Goal: Transaction & Acquisition: Obtain resource

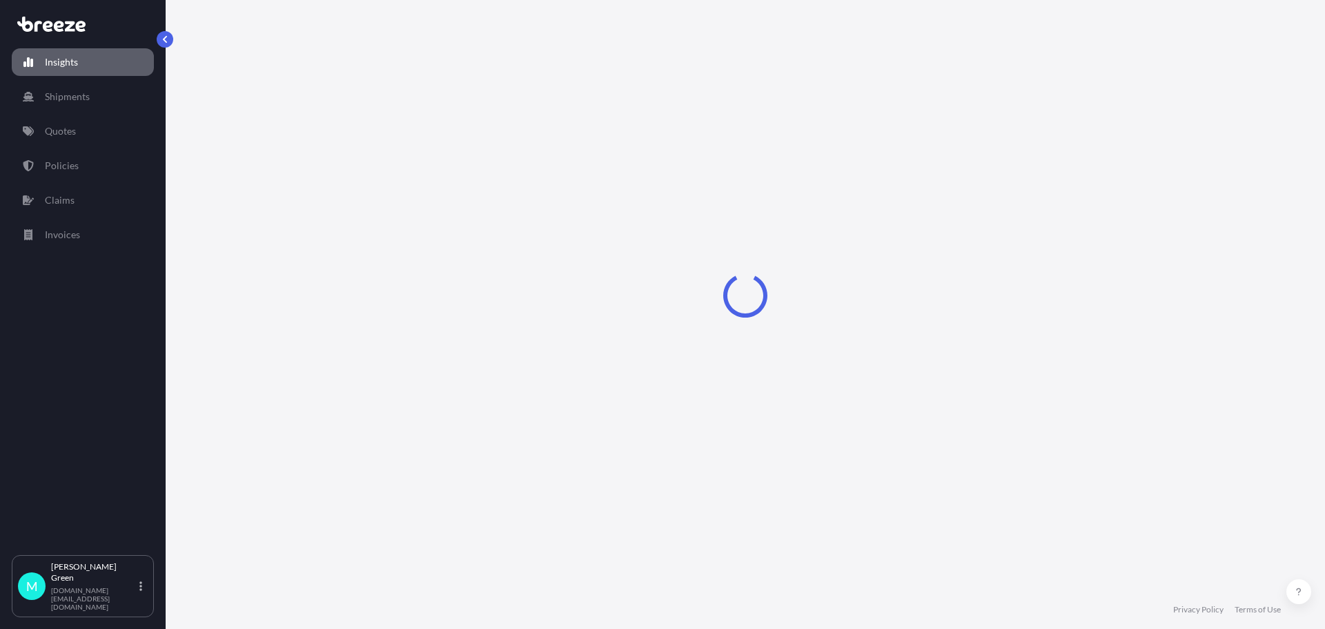
select select "2025"
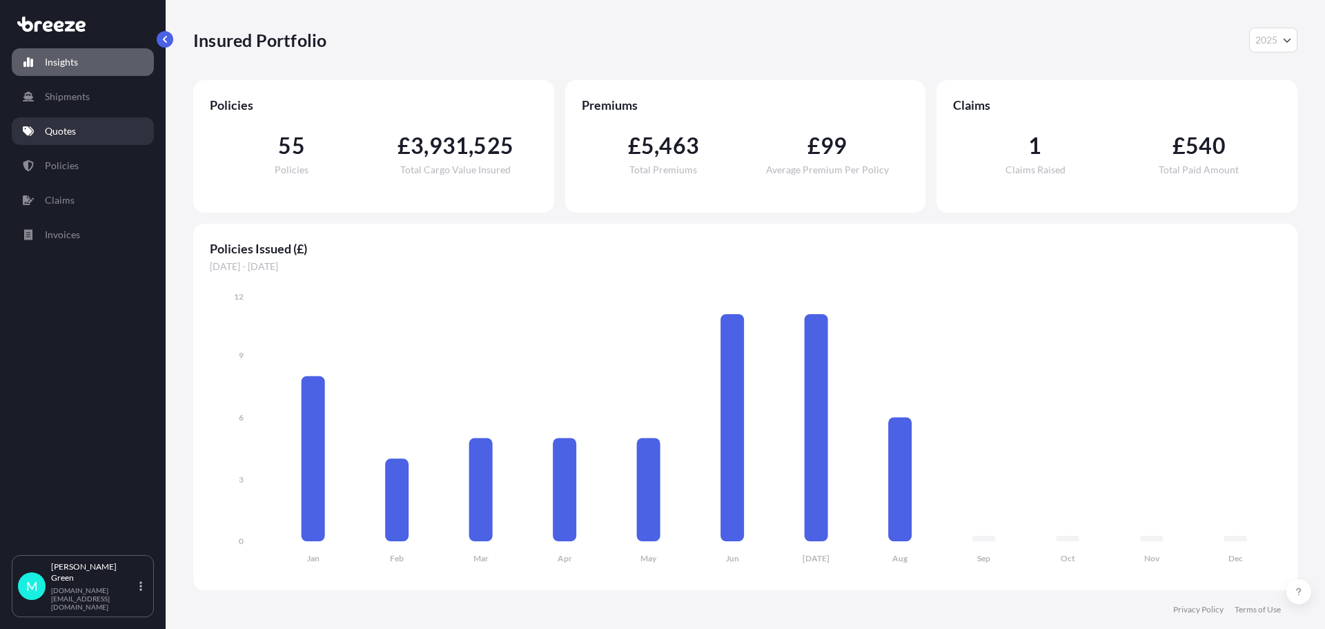
click at [65, 137] on p "Quotes" at bounding box center [60, 131] width 31 height 14
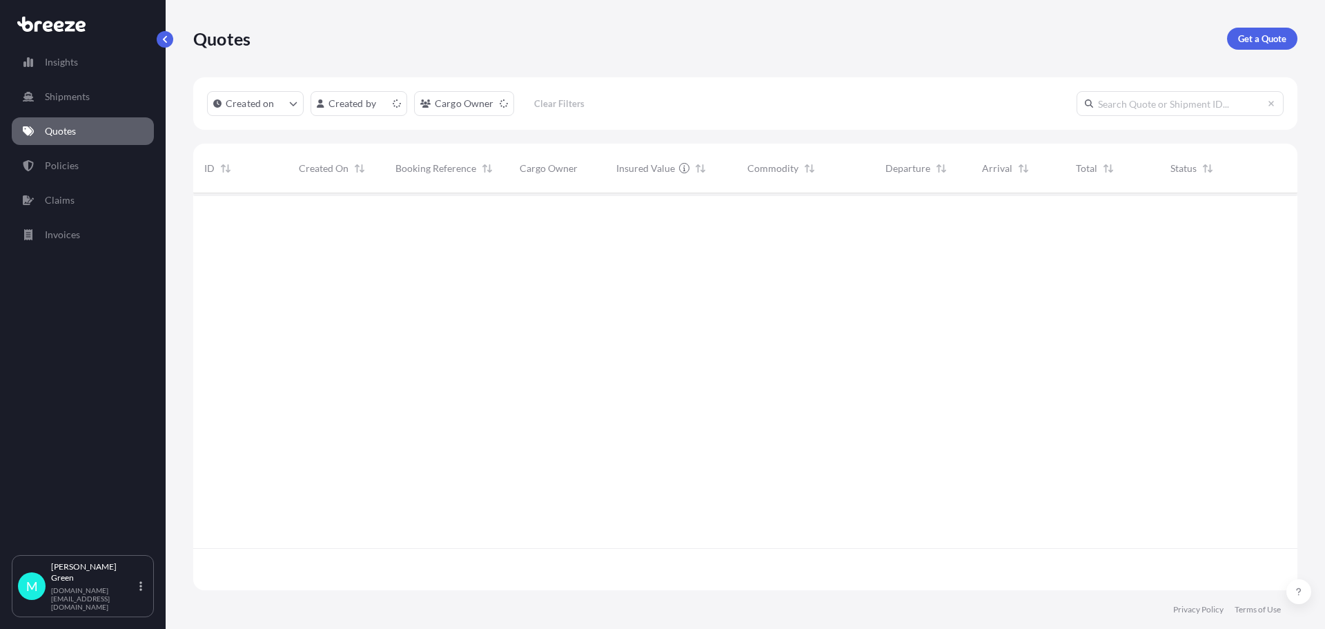
scroll to position [394, 1094]
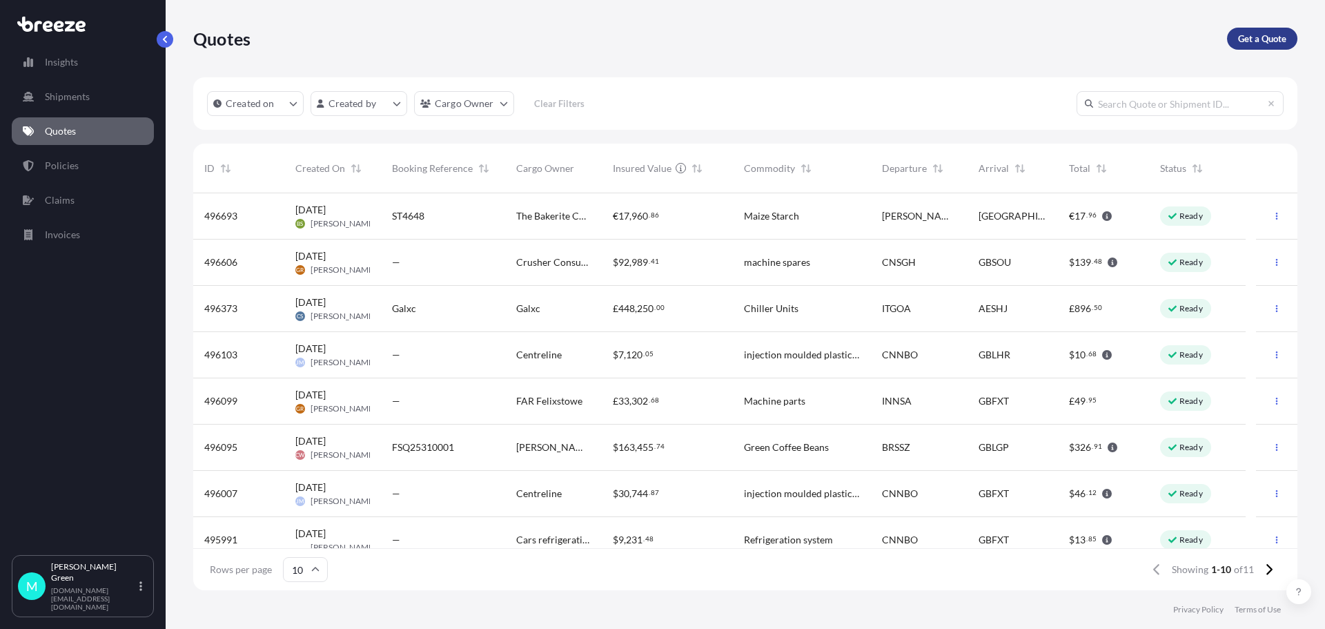
click at [1263, 38] on p "Get a Quote" at bounding box center [1262, 39] width 48 height 14
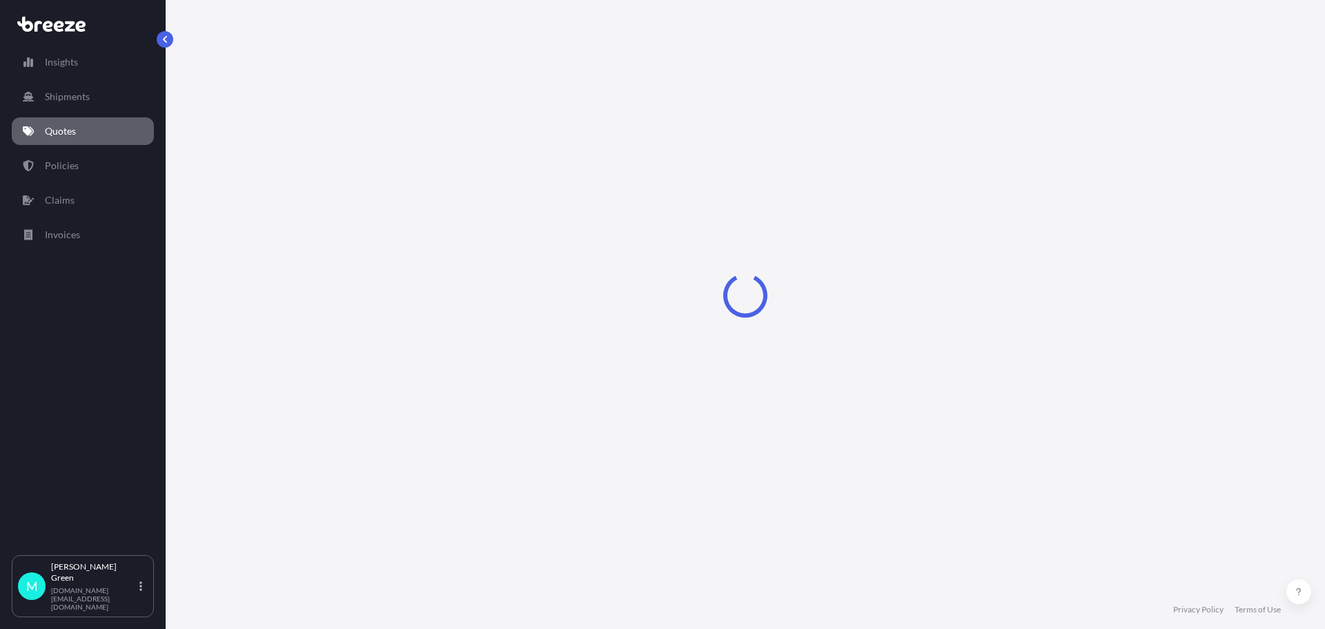
select select "Sea"
select select "1"
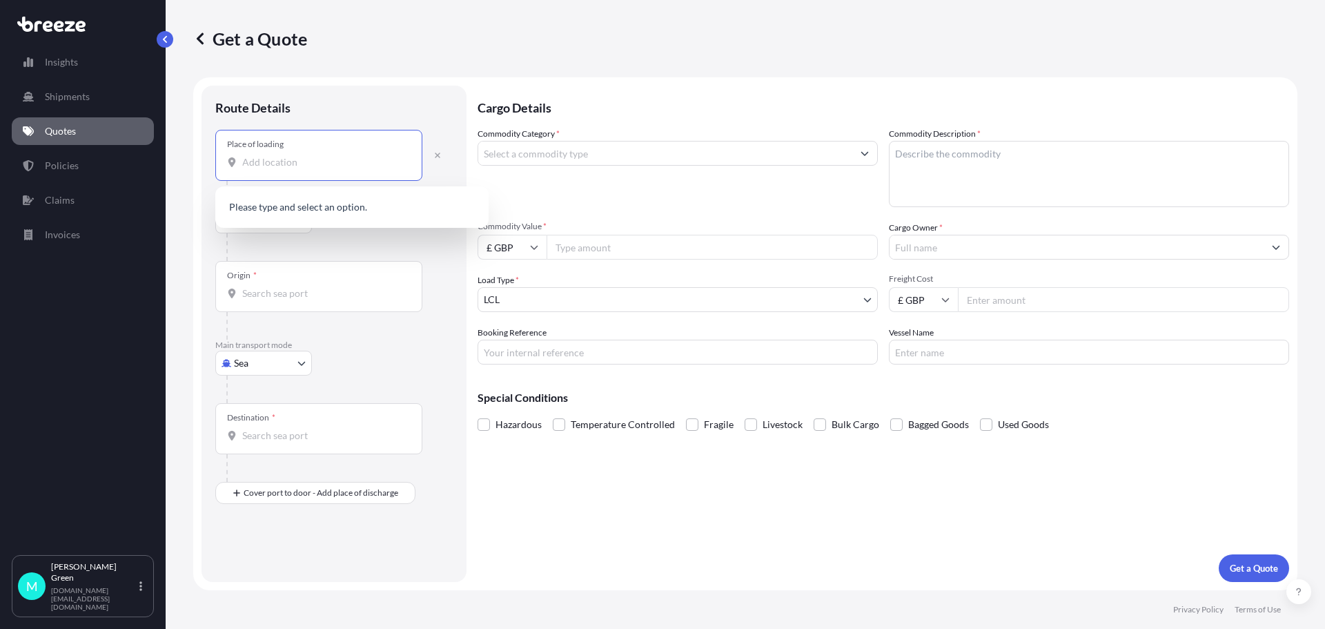
click at [315, 164] on input "Place of loading" at bounding box center [323, 162] width 163 height 14
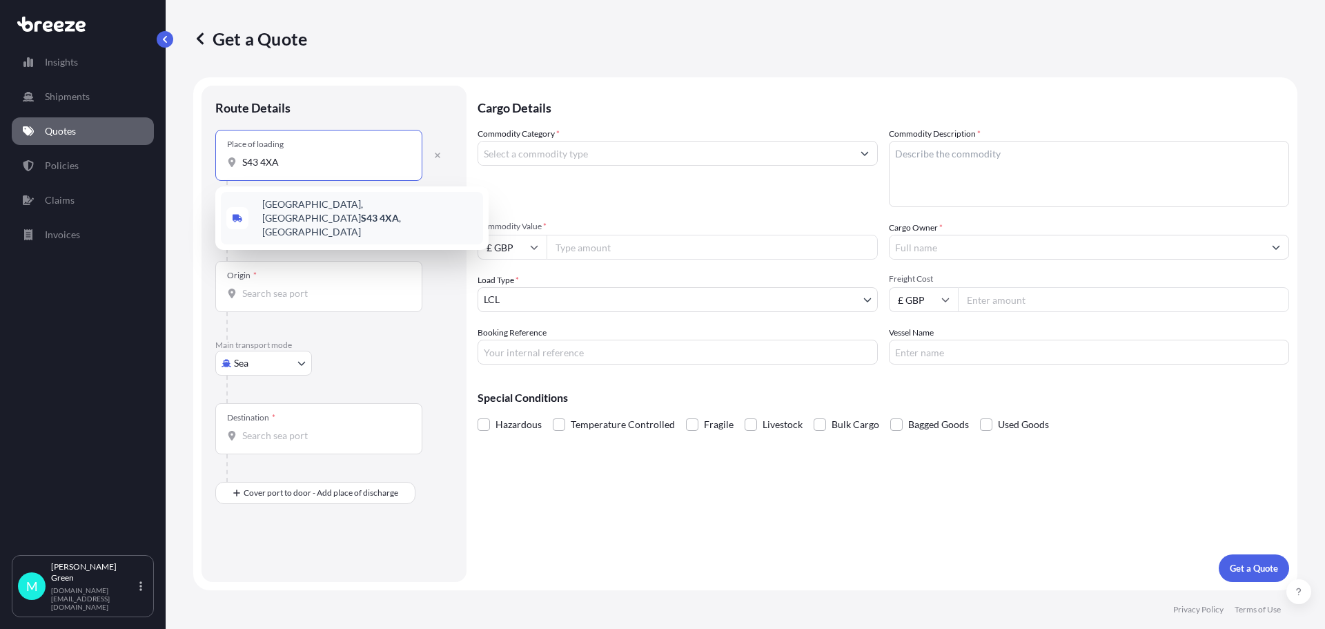
click at [325, 206] on span "[STREET_ADDRESS]" at bounding box center [369, 217] width 215 height 41
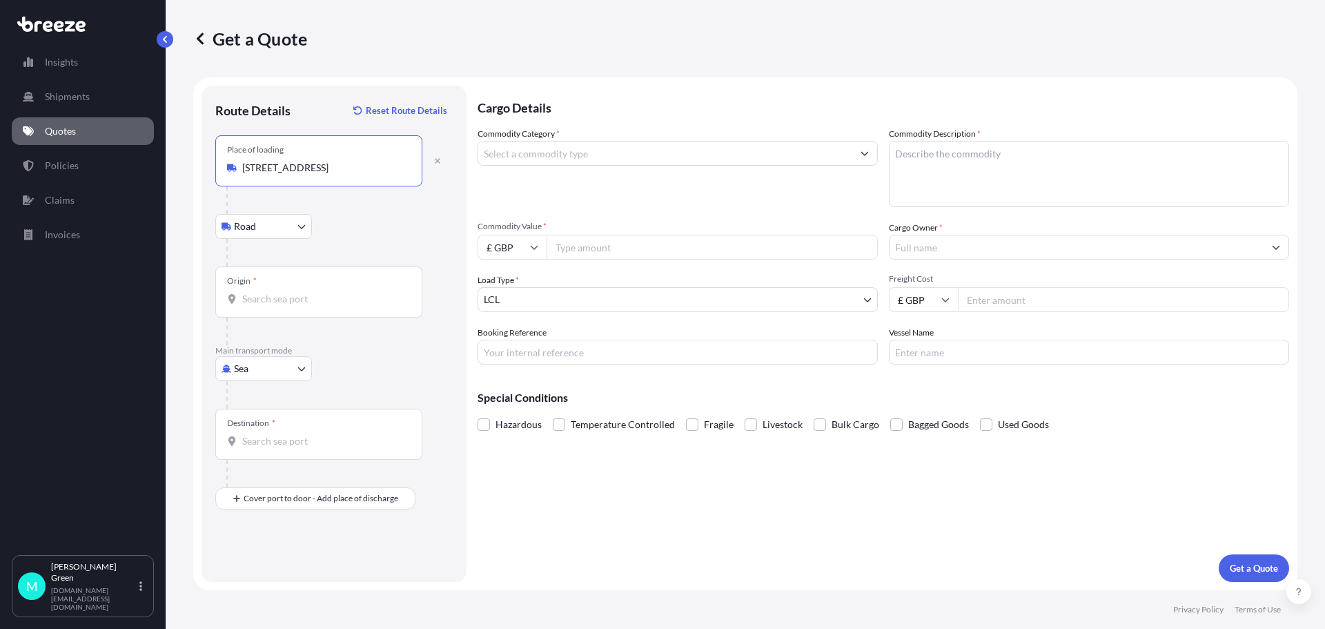
type input "[STREET_ADDRESS]"
click at [297, 228] on body "0 options available. 5 options available. 0 options available. 1 option availab…" at bounding box center [662, 314] width 1325 height 629
click at [268, 297] on input "Origin *" at bounding box center [323, 299] width 163 height 14
click at [273, 307] on div "Origin *" at bounding box center [318, 291] width 207 height 51
click at [273, 306] on input "Origin * Please select an origin" at bounding box center [323, 299] width 163 height 14
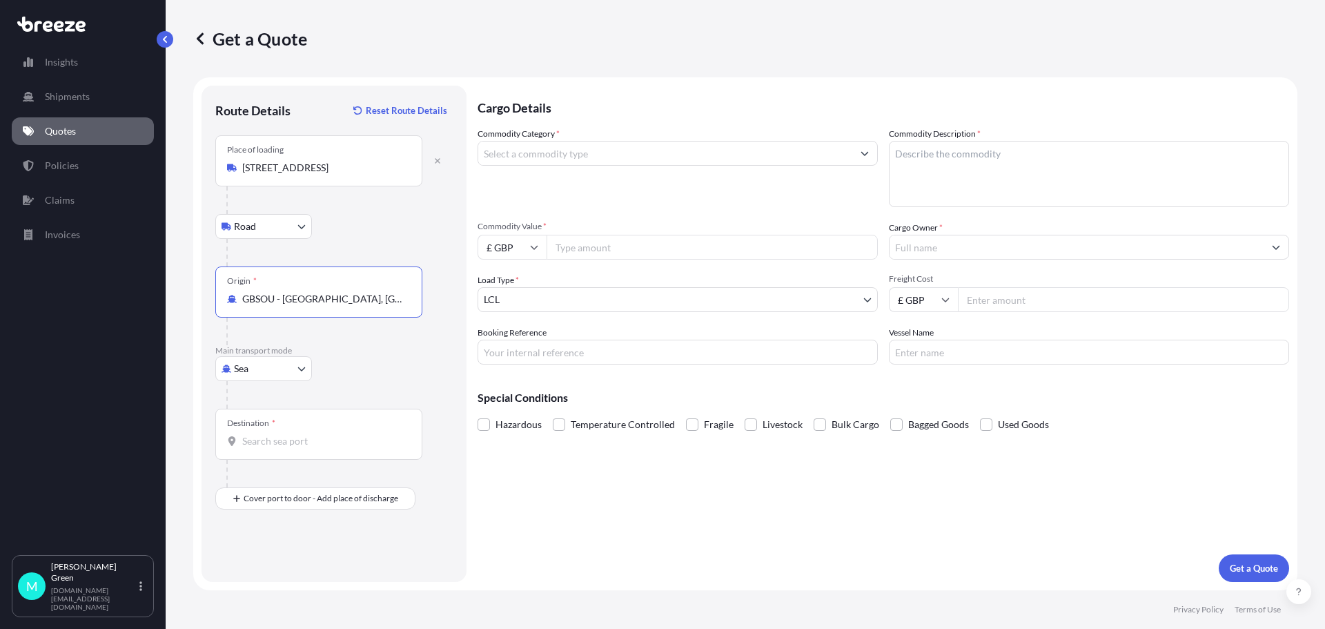
type input "GBSOU - [GEOGRAPHIC_DATA], [GEOGRAPHIC_DATA]"
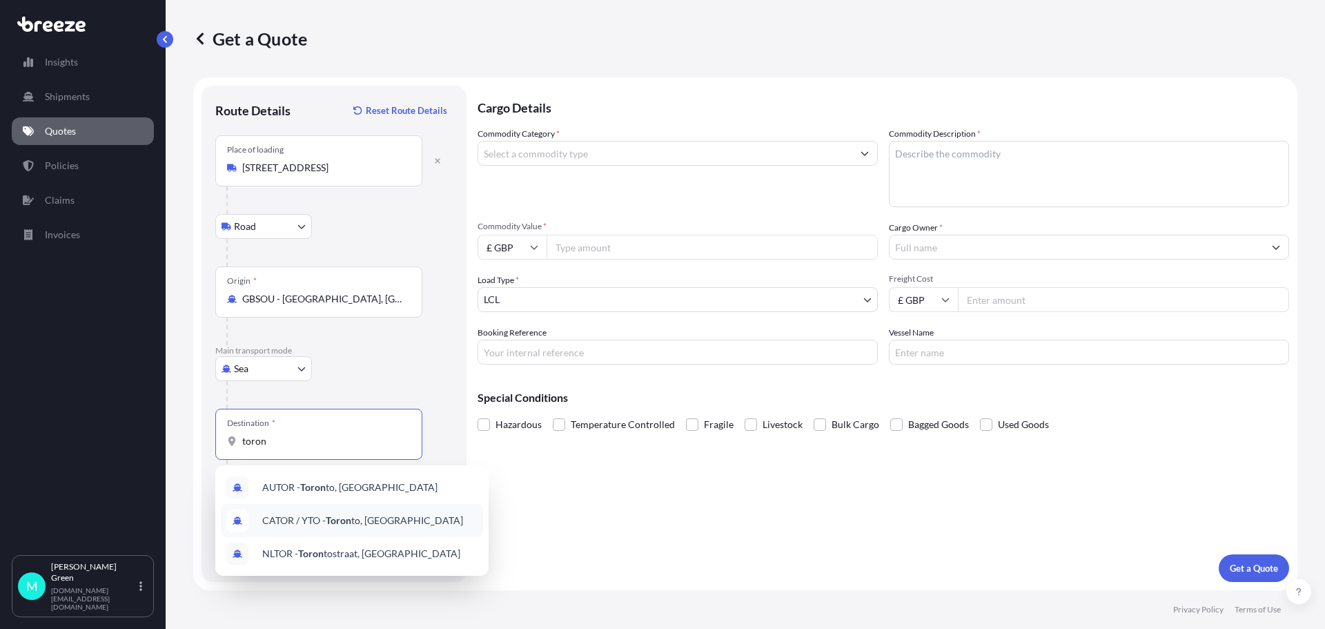
click at [313, 518] on span "CATOR / YTO - Toron to, [GEOGRAPHIC_DATA]" at bounding box center [362, 521] width 201 height 14
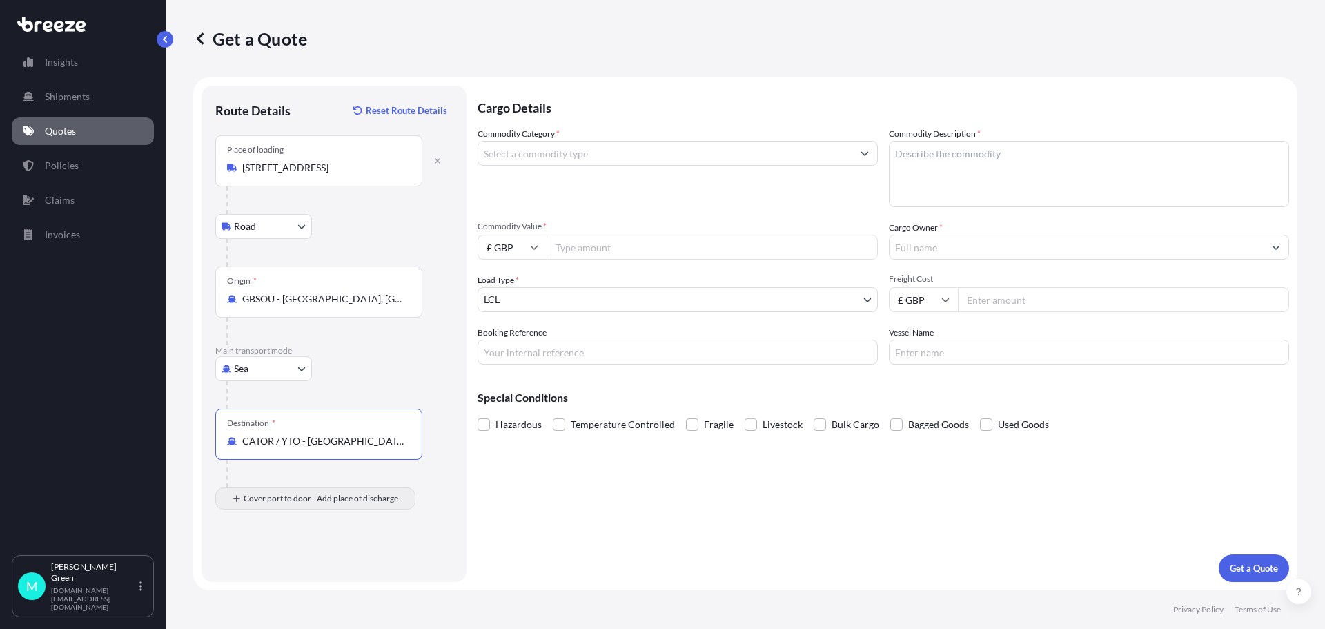
type input "CATOR / YTO - [GEOGRAPHIC_DATA], [GEOGRAPHIC_DATA]"
click at [270, 574] on input "Place of Discharge" at bounding box center [323, 572] width 163 height 14
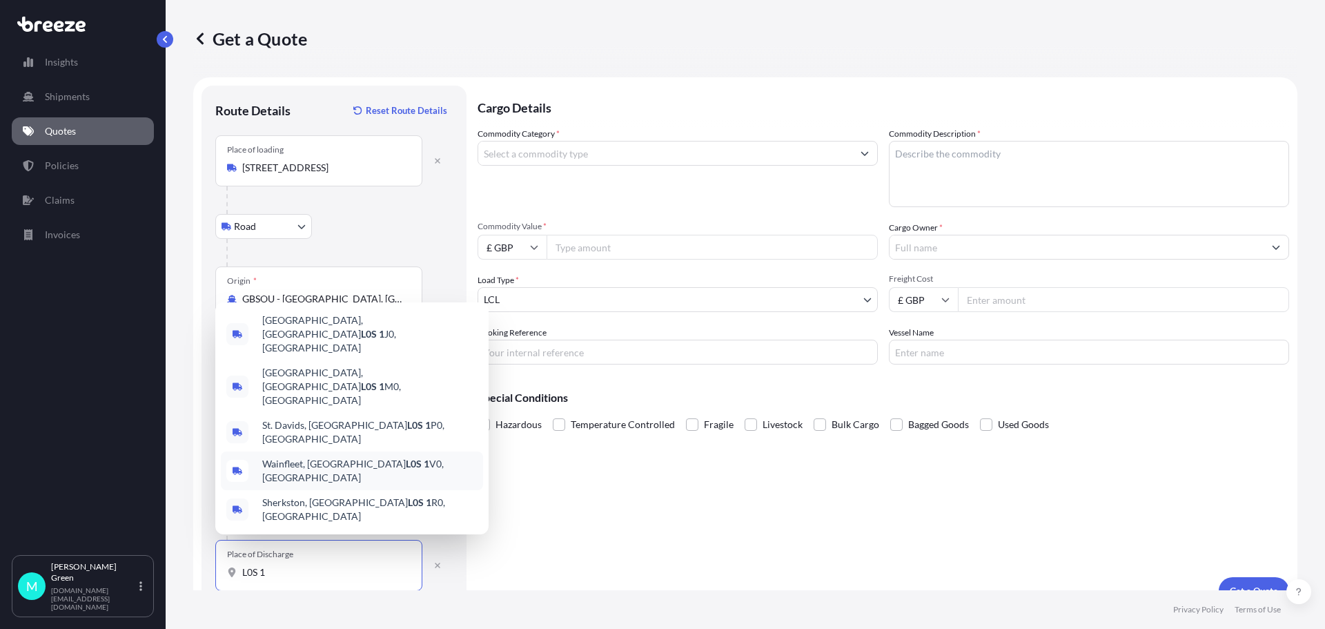
click at [295, 483] on span "Wainfleet, ON L0S 1 V0, [GEOGRAPHIC_DATA]" at bounding box center [369, 471] width 215 height 28
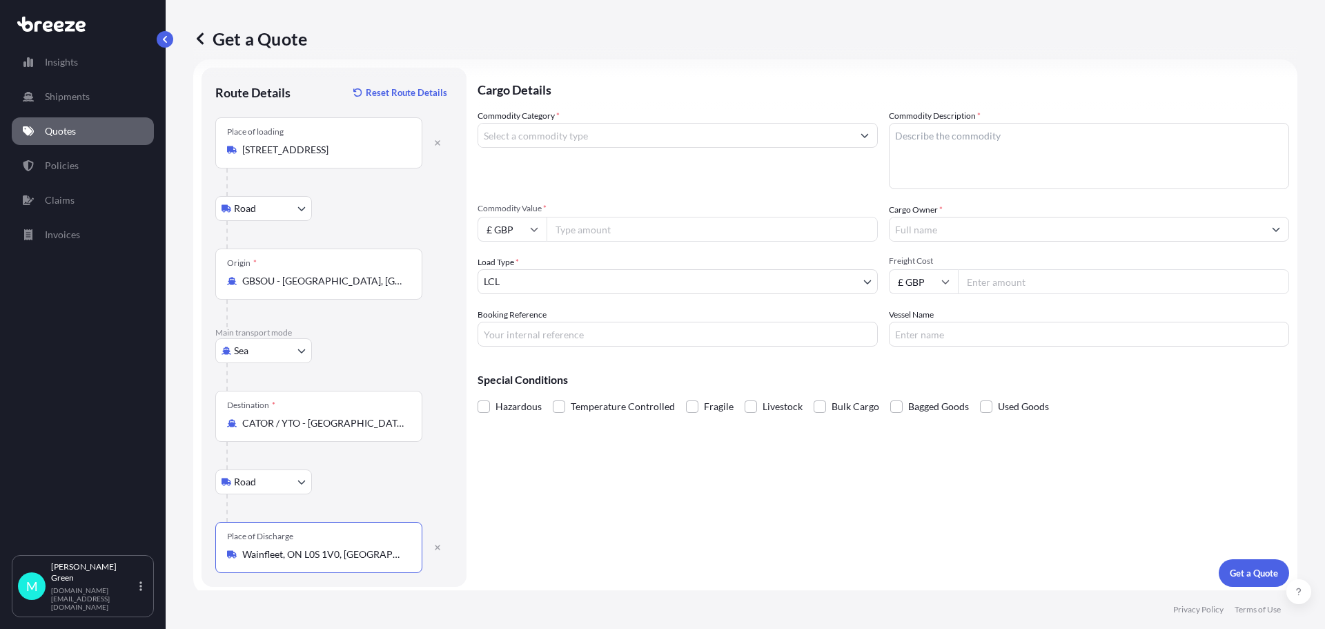
scroll to position [23, 0]
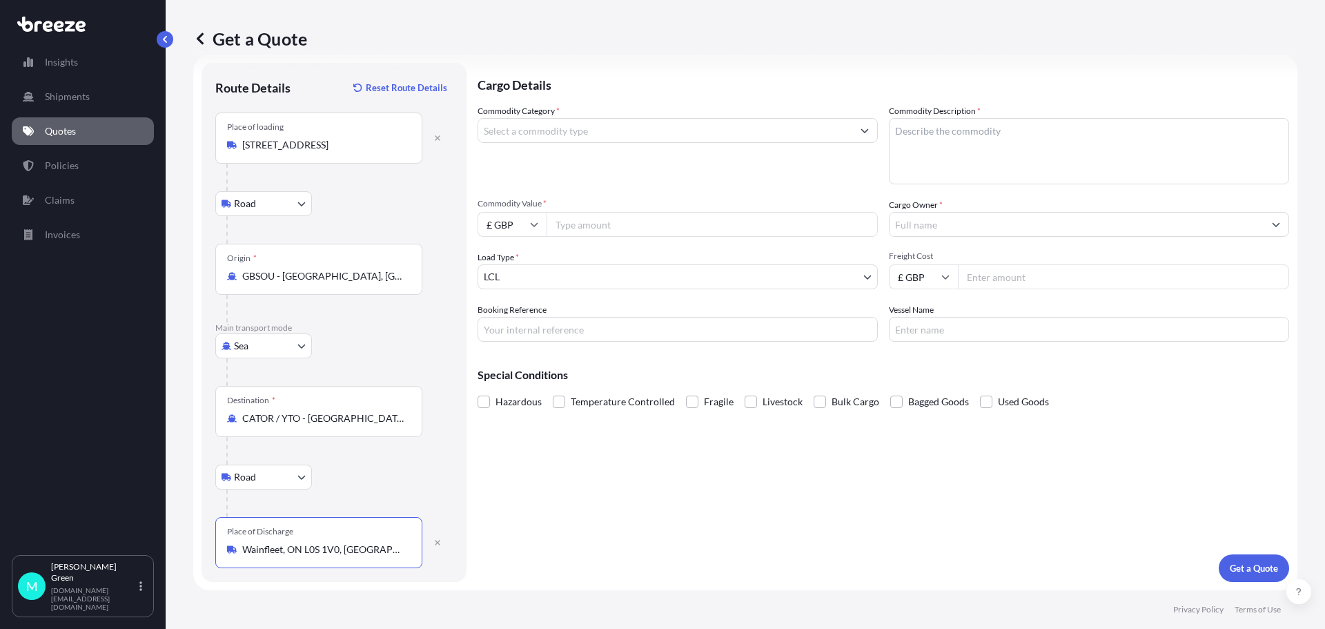
type input "Wainfleet, ON L0S 1V0, [GEOGRAPHIC_DATA]"
click at [718, 126] on input "Commodity Category *" at bounding box center [665, 130] width 374 height 25
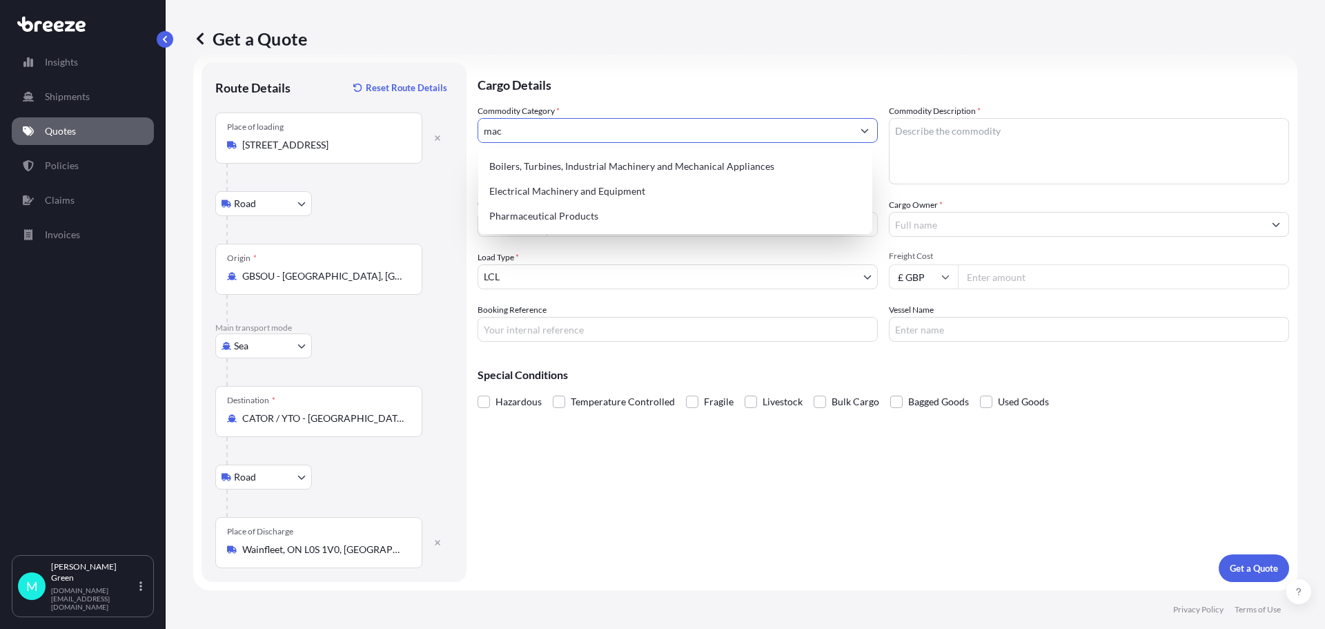
scroll to position [0, 0]
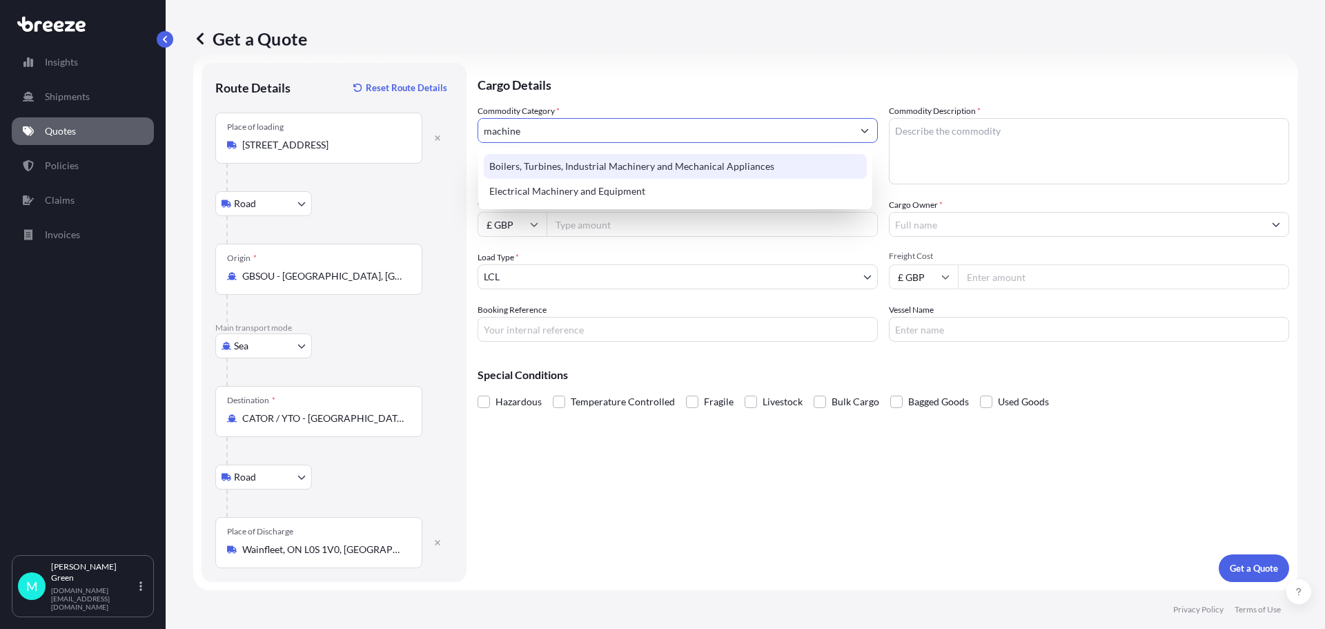
click at [573, 168] on div "Boilers, Turbines, Industrial Machinery and Mechanical Appliances" at bounding box center [675, 166] width 383 height 25
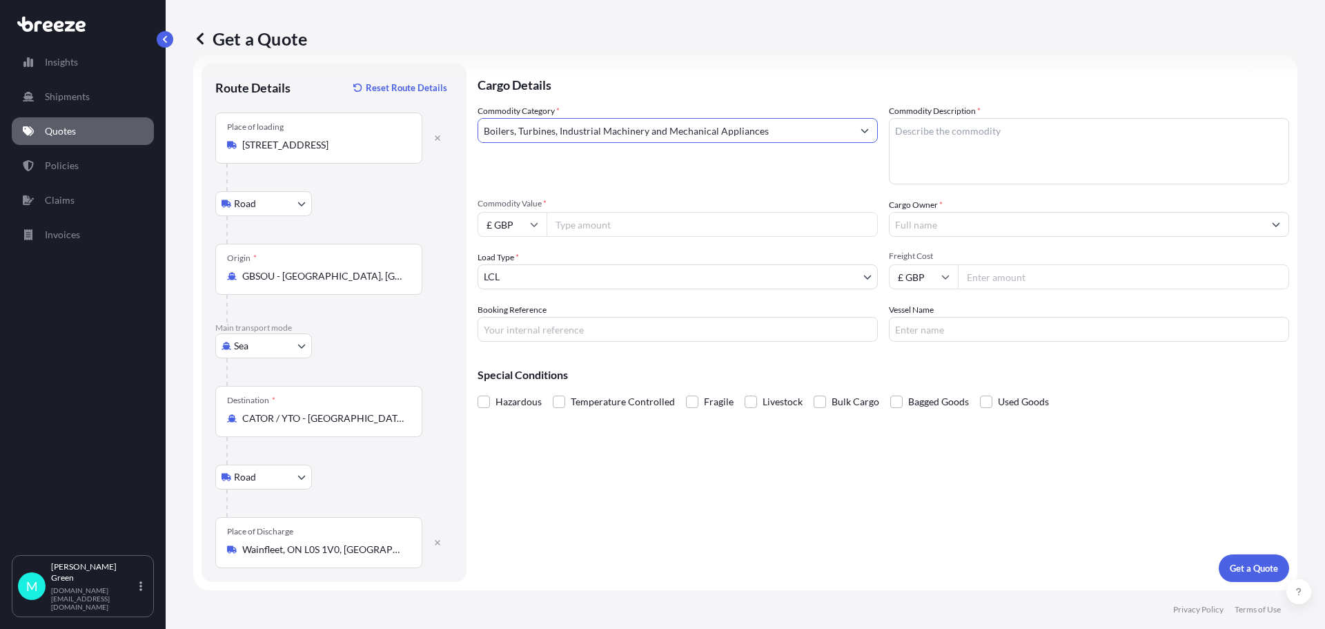
type input "Boilers, Turbines, Industrial Machinery and Mechanical Appliances"
click at [976, 133] on textarea "Commodity Description *" at bounding box center [1089, 151] width 400 height 66
type textarea "Woodworking machines/tool"
click at [662, 223] on input "Commodity Value *" at bounding box center [712, 224] width 331 height 25
click at [526, 218] on input "£ GBP" at bounding box center [512, 224] width 69 height 25
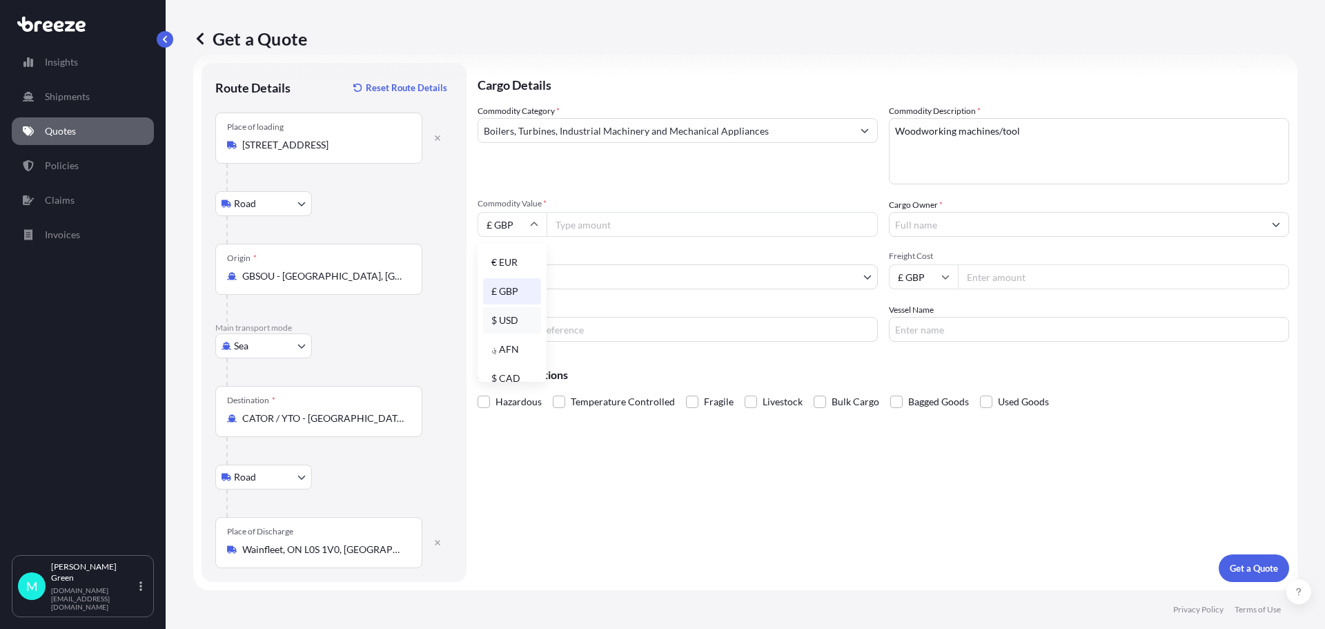
click at [508, 320] on div "$ USD" at bounding box center [512, 320] width 58 height 26
type input "$ USD"
click at [612, 222] on input "Commodity Value *" at bounding box center [712, 224] width 331 height 25
type input "63261.53"
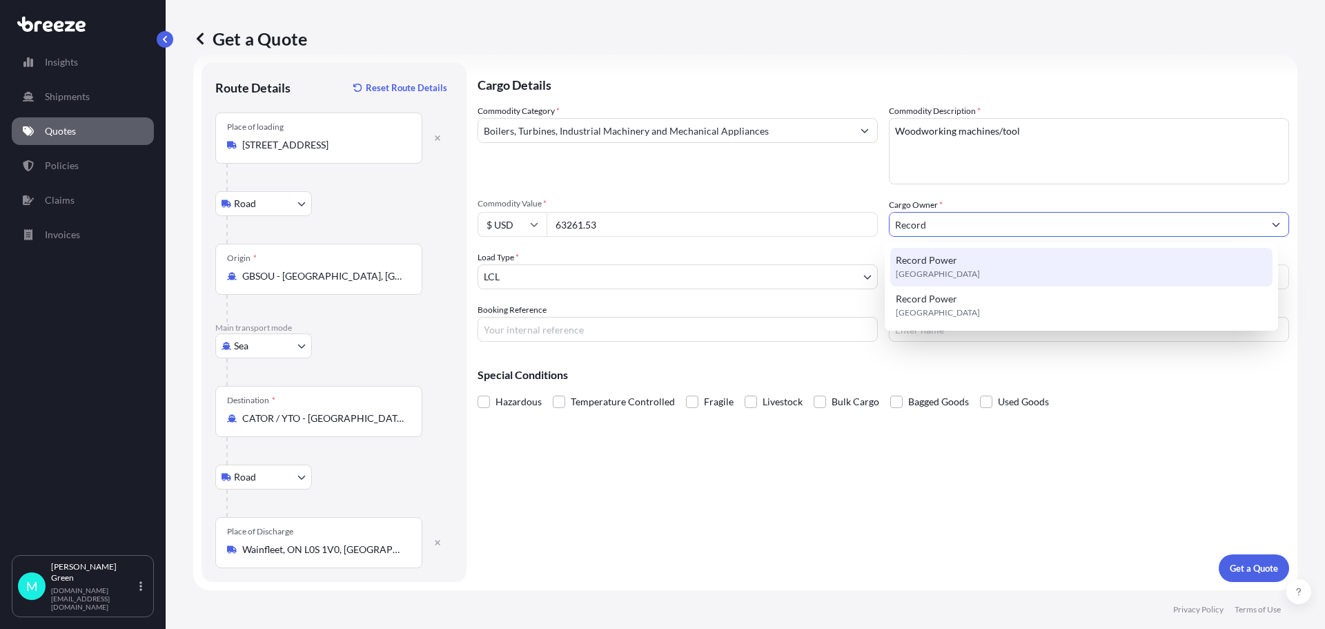
click at [904, 264] on span "Record Power" at bounding box center [926, 260] width 61 height 14
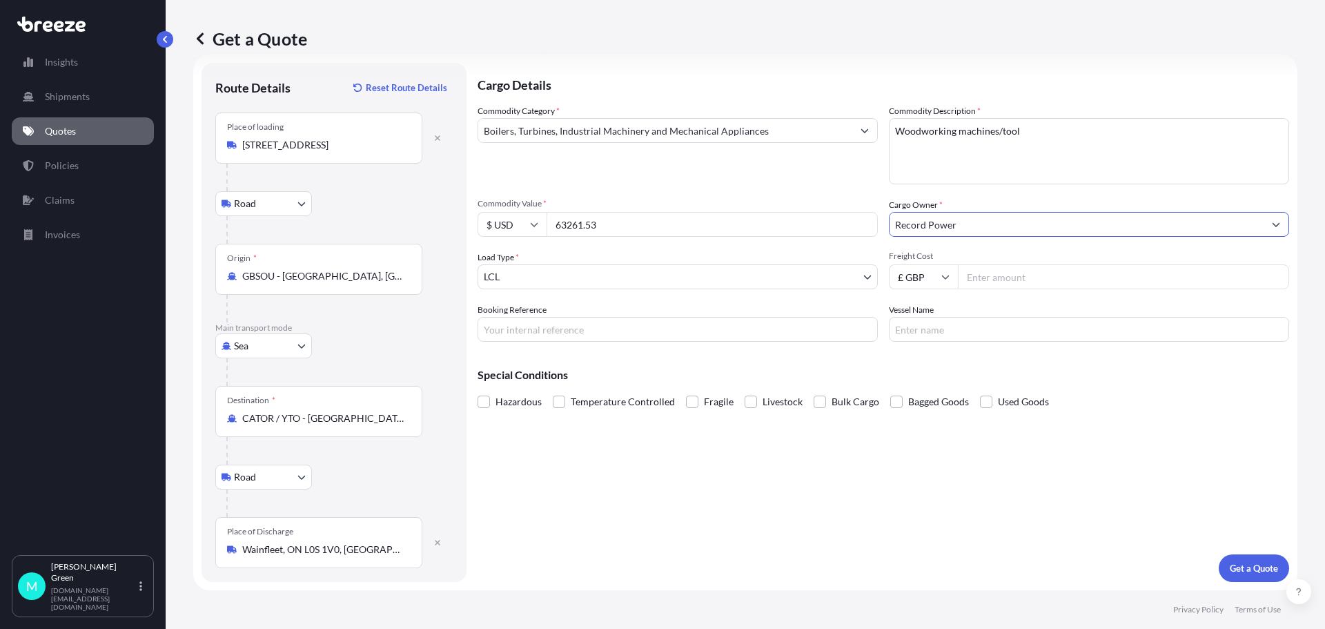
type input "Record Power"
click at [857, 275] on body "2 options available. Insights Shipments Quotes Policies Claims Invoices M [PERS…" at bounding box center [662, 314] width 1325 height 629
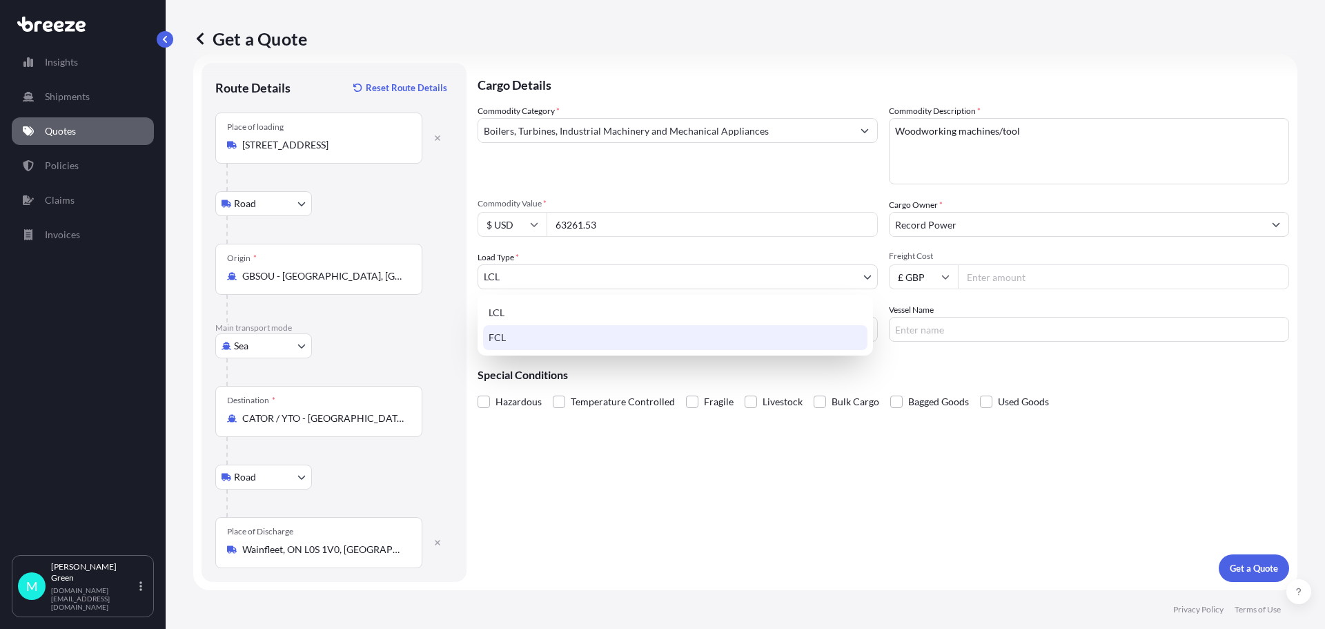
click at [802, 333] on div "FCL" at bounding box center [675, 337] width 384 height 25
select select "2"
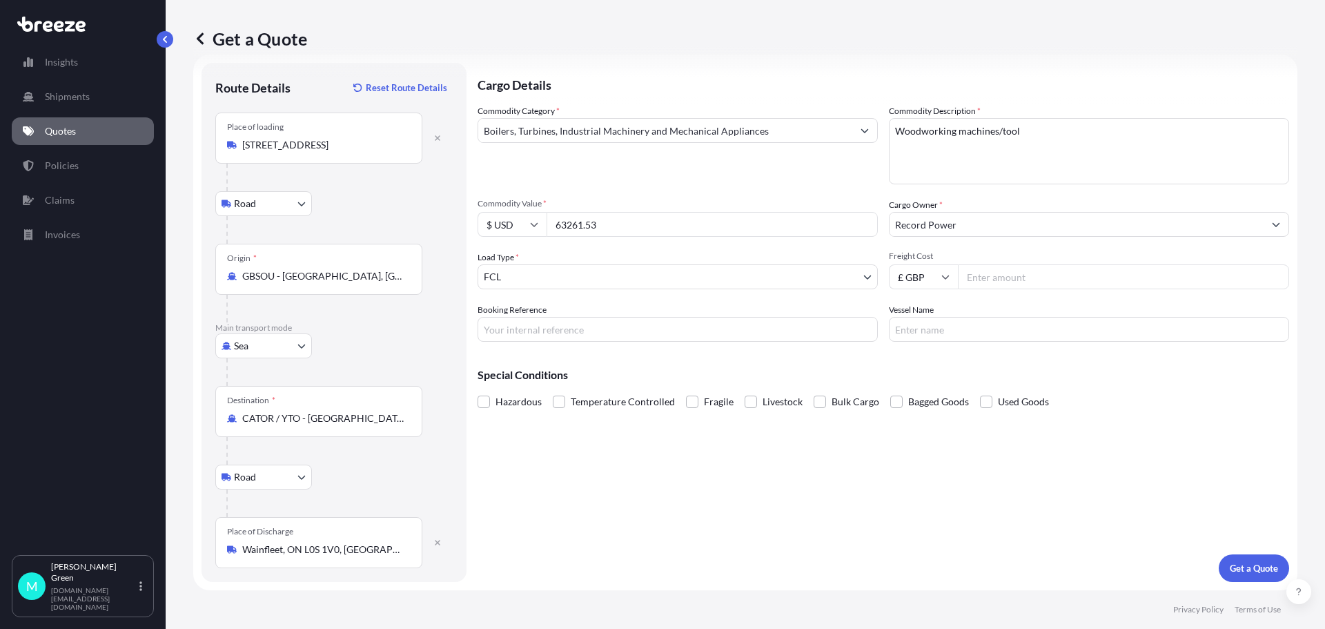
click at [980, 278] on input "Freight Cost" at bounding box center [1123, 276] width 331 height 25
click at [1036, 281] on input "Freight Cost" at bounding box center [1123, 276] width 331 height 25
type input "2523.26"
click at [1237, 566] on p "Get a Quote" at bounding box center [1254, 568] width 48 height 14
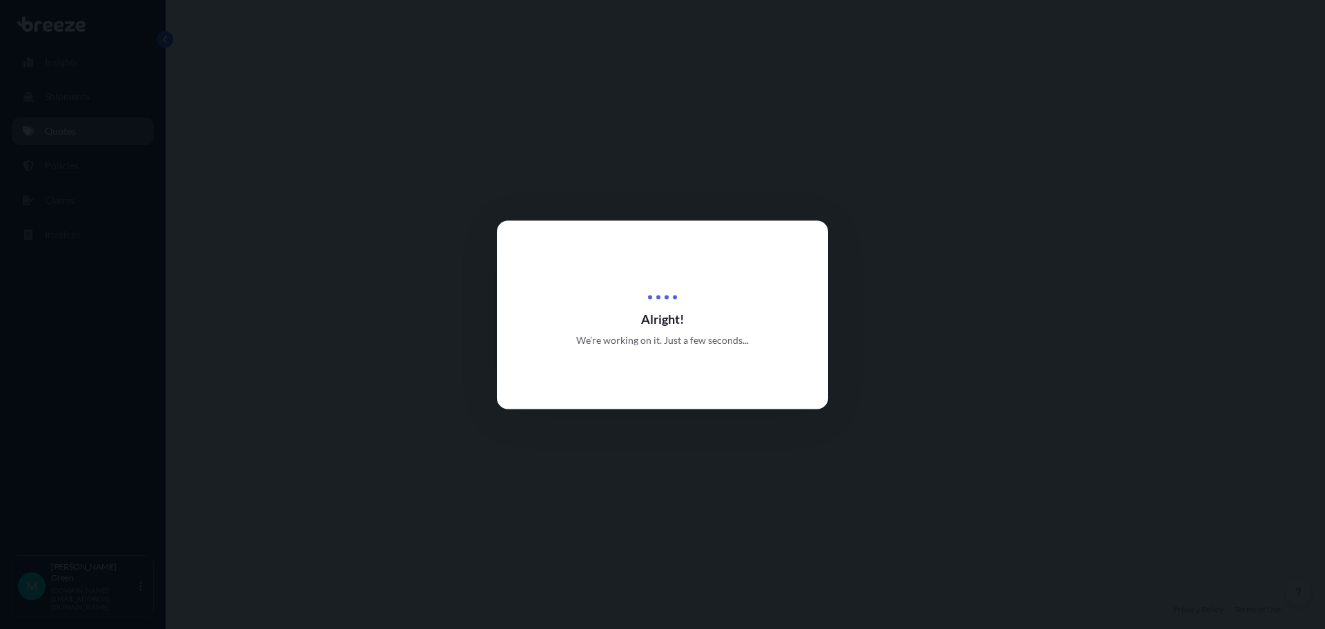
select select "Road"
select select "Sea"
select select "Road"
select select "2"
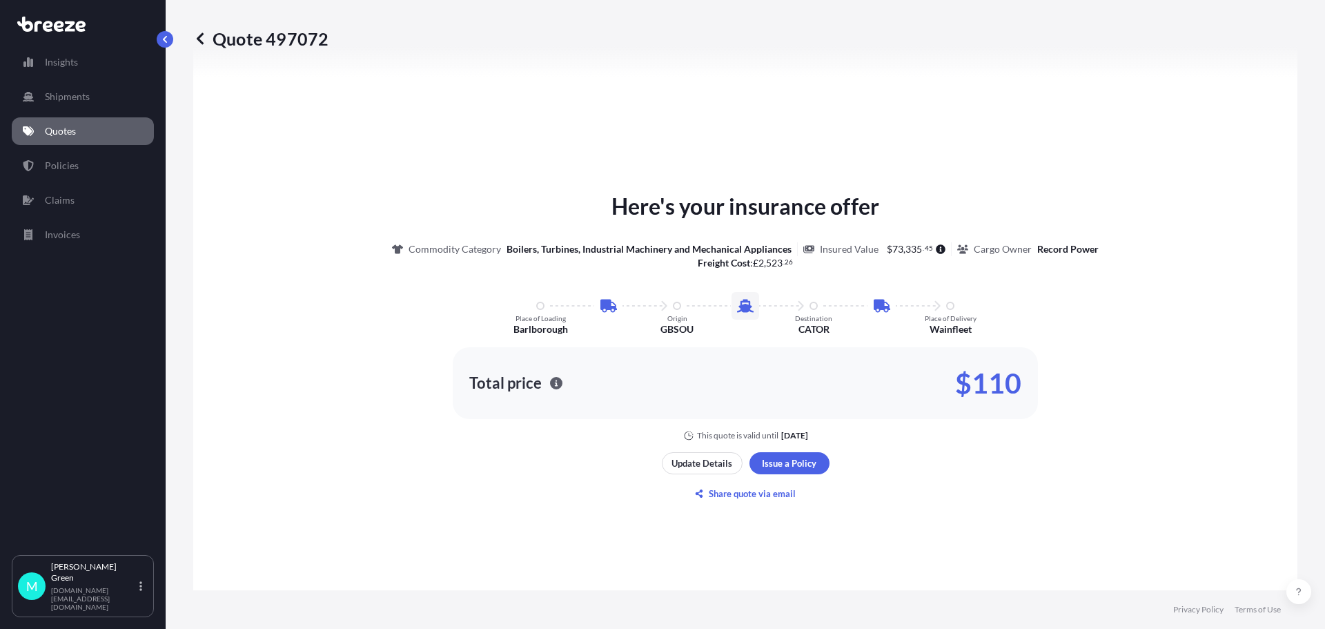
scroll to position [828, 0]
